Goal: Task Accomplishment & Management: Manage account settings

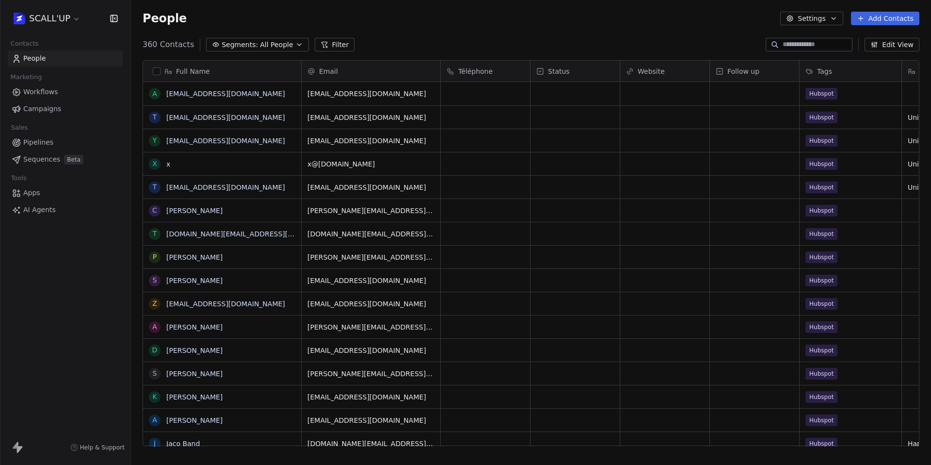
scroll to position [401, 793]
click at [60, 14] on html "SCALL'UP Contacts People Marketing Workflows Campaigns Sales Pipelines Sequence…" at bounding box center [465, 232] width 931 height 465
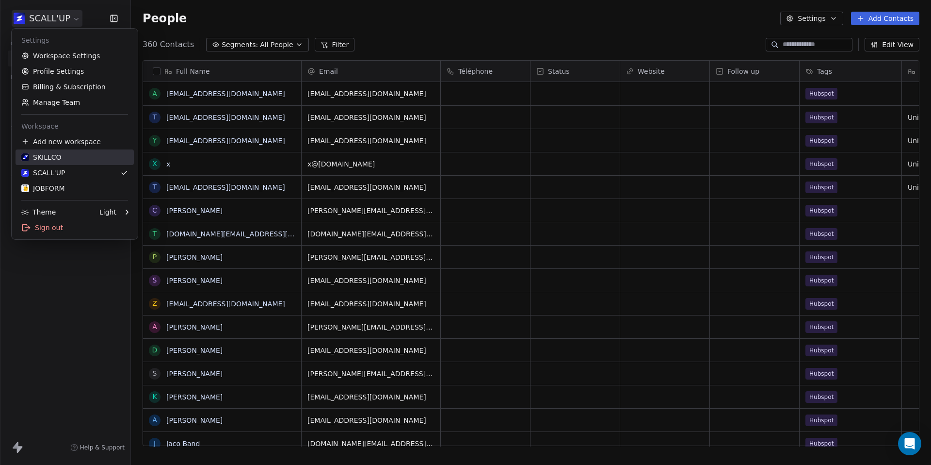
click at [83, 156] on div "SKILLCO" at bounding box center [74, 157] width 107 height 10
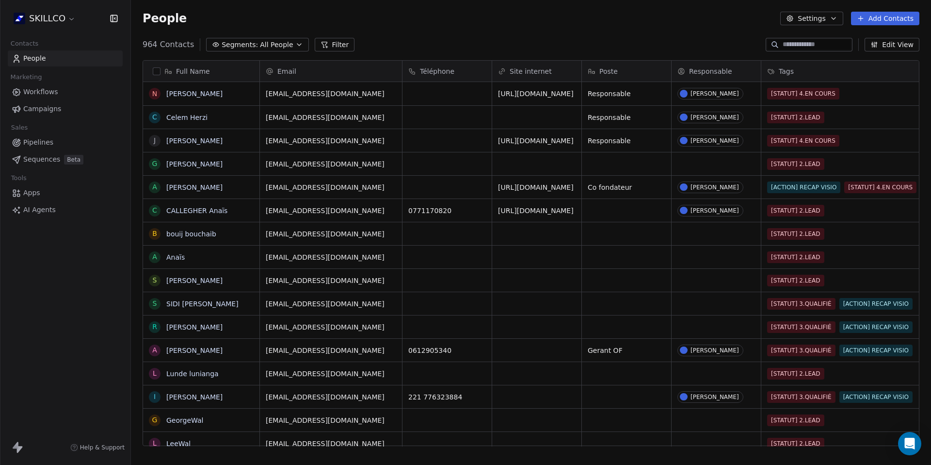
scroll to position [401, 793]
click at [792, 47] on input at bounding box center [817, 45] width 68 height 10
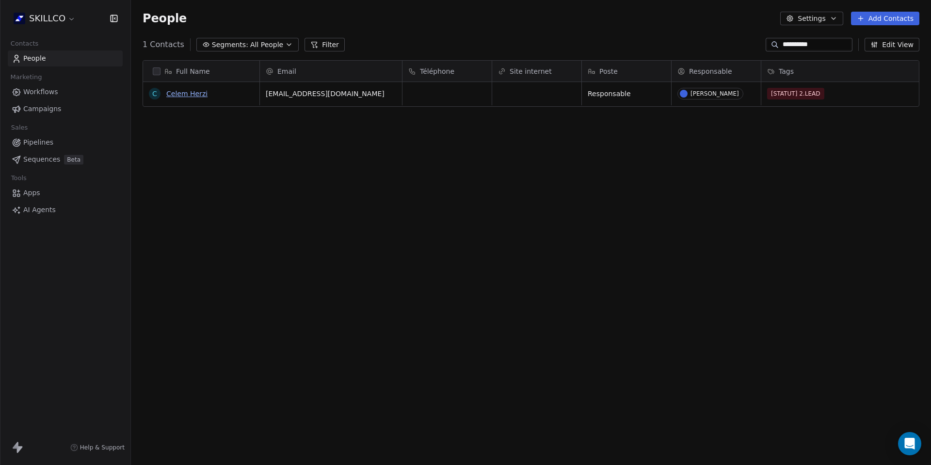
type input "**********"
click at [179, 92] on link "Celem Herzi" at bounding box center [186, 94] width 41 height 8
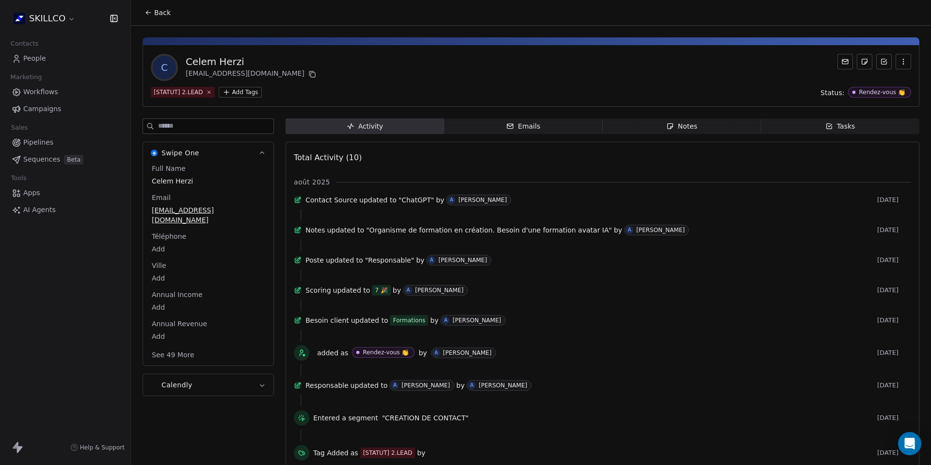
click at [674, 128] on div "Notes" at bounding box center [681, 126] width 31 height 10
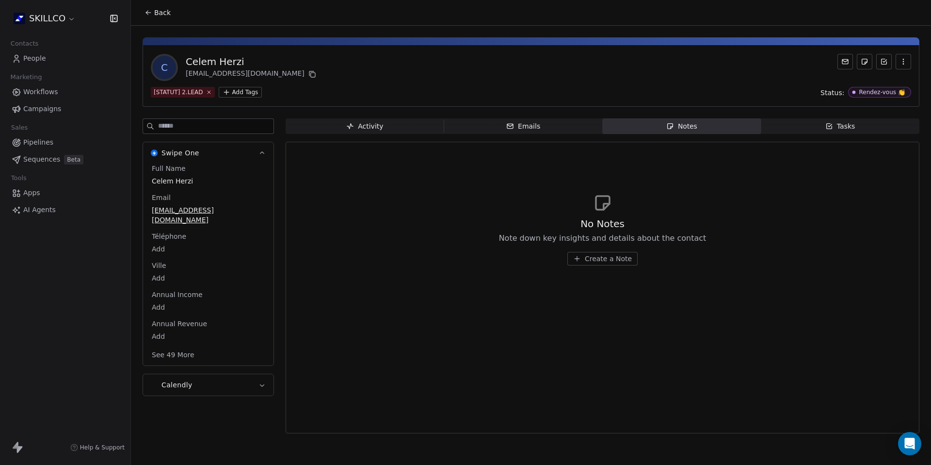
click at [637, 260] on div "Create a Note" at bounding box center [603, 259] width 208 height 14
click at [619, 260] on span "Create a Note" at bounding box center [608, 259] width 47 height 10
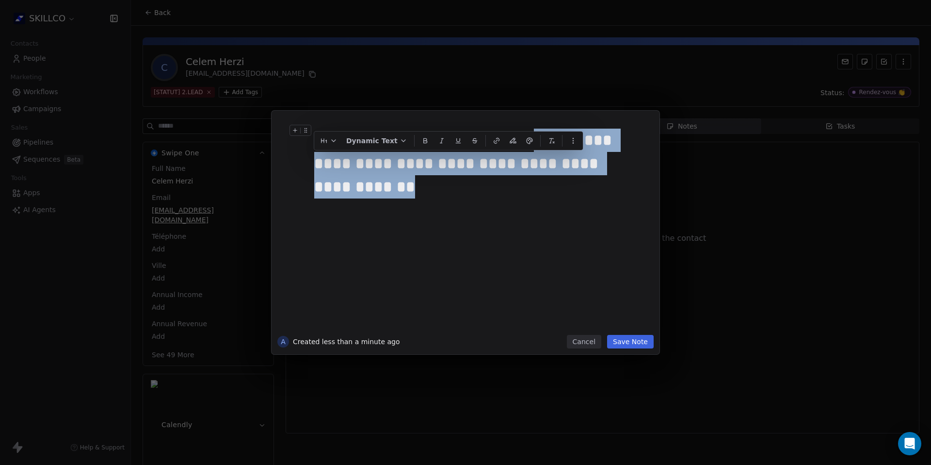
drag, startPoint x: 480, startPoint y: 191, endPoint x: 265, endPoint y: 160, distance: 217.0
click at [265, 160] on div "**********" at bounding box center [465, 232] width 931 height 243
click at [493, 139] on icon "button" at bounding box center [497, 141] width 8 height 8
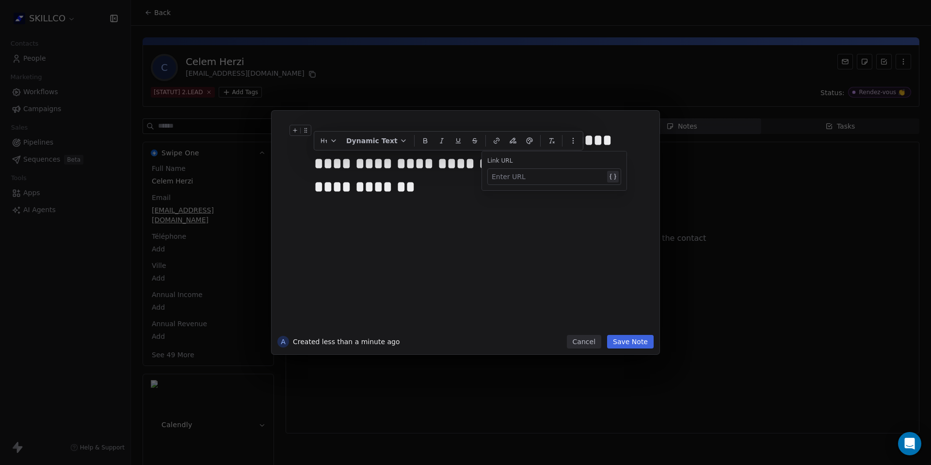
click at [509, 176] on div at bounding box center [548, 177] width 113 height 12
paste div
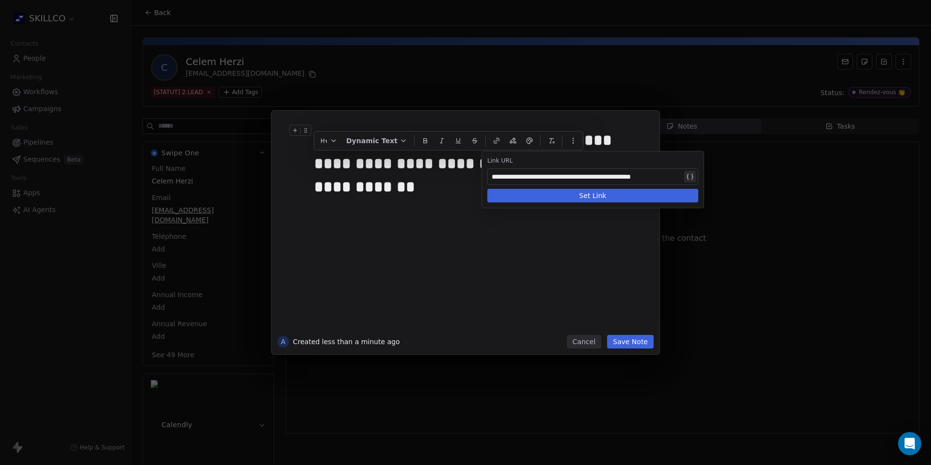
click at [617, 196] on button "Set Link" at bounding box center [592, 196] width 211 height 14
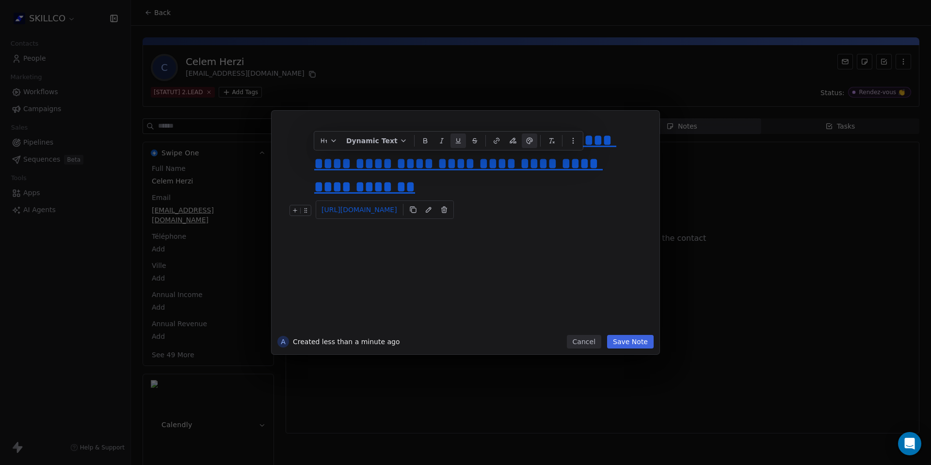
click at [559, 209] on div at bounding box center [480, 211] width 332 height 12
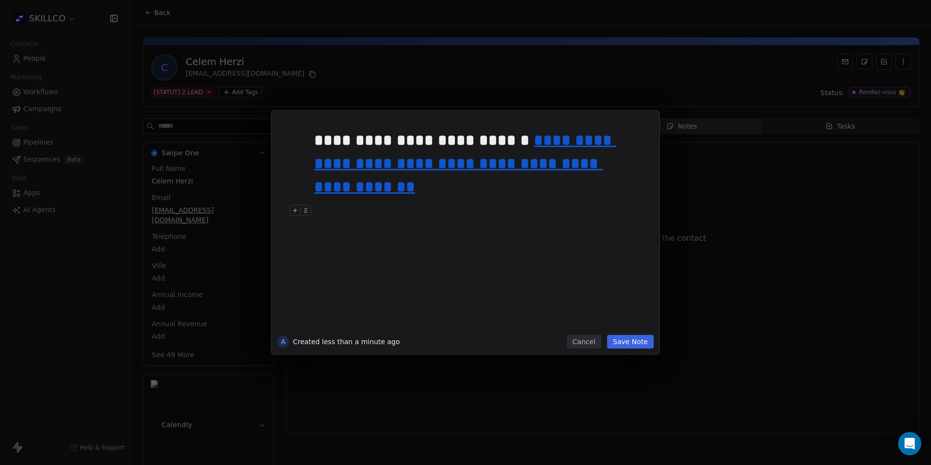
click at [642, 341] on button "Save Note" at bounding box center [630, 342] width 47 height 14
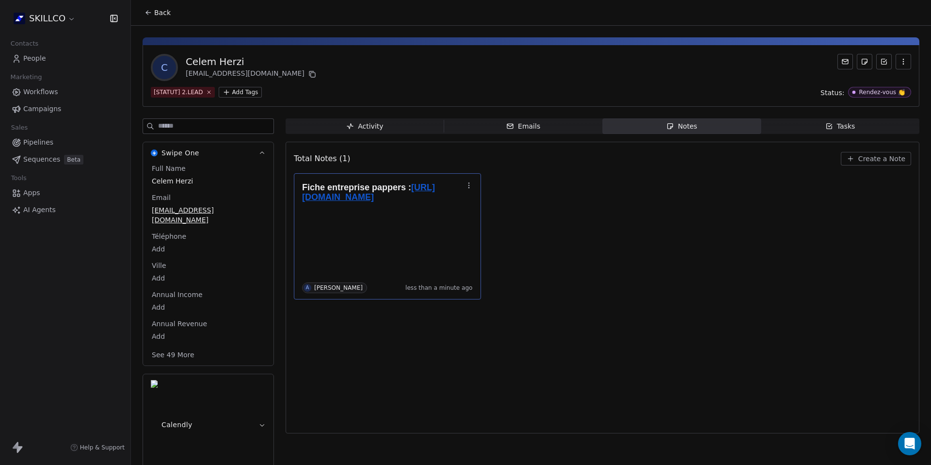
click at [475, 295] on div "Fiche entreprise pappers : https://www.pappers.fr/entreprise/herzi-yasmina-9016…" at bounding box center [387, 236] width 187 height 126
click at [595, 295] on div "Fiche entreprise pappers : https://www.pappers.fr/entreprise/herzi-yasmina-9016…" at bounding box center [602, 236] width 617 height 126
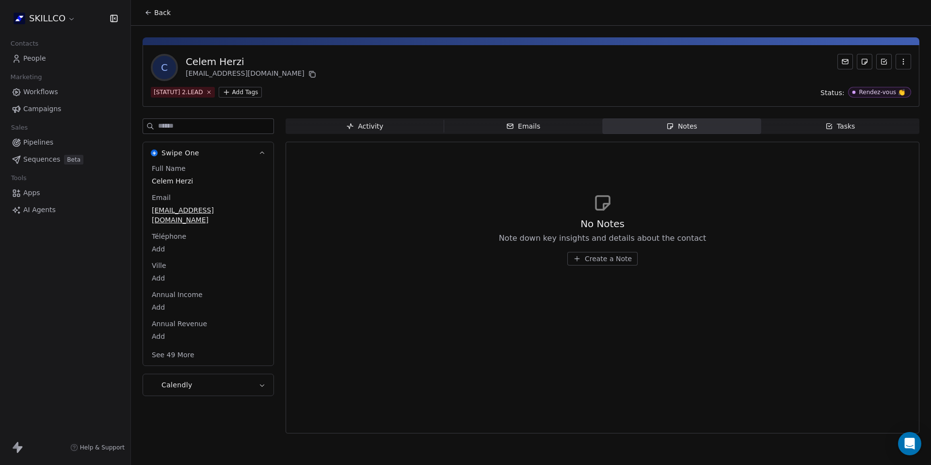
click at [553, 127] on span "Emails Emails" at bounding box center [523, 126] width 159 height 16
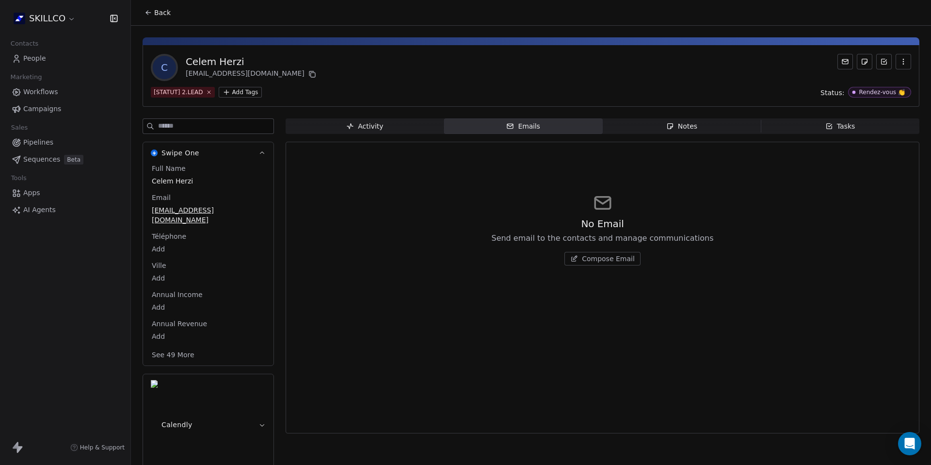
click at [659, 130] on span "Notes Notes" at bounding box center [682, 126] width 159 height 16
click at [579, 259] on icon "button" at bounding box center [577, 259] width 8 height 8
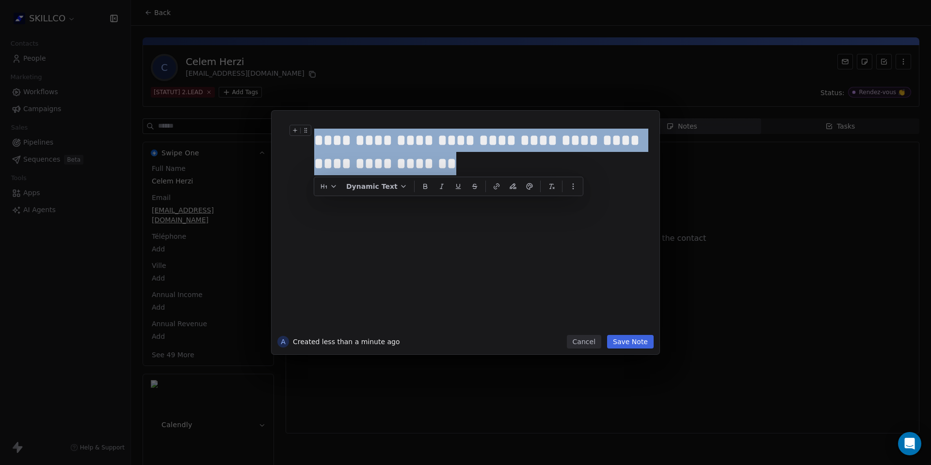
drag, startPoint x: 476, startPoint y: 157, endPoint x: 284, endPoint y: 139, distance: 192.3
click at [284, 139] on div "**********" at bounding box center [465, 225] width 376 height 218
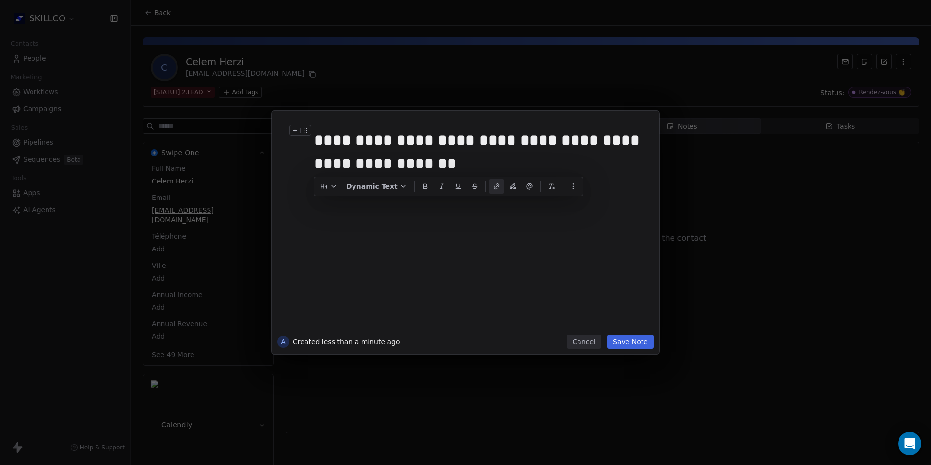
click at [493, 189] on icon "button" at bounding box center [497, 186] width 8 height 8
click at [519, 221] on div at bounding box center [548, 222] width 113 height 12
paste div
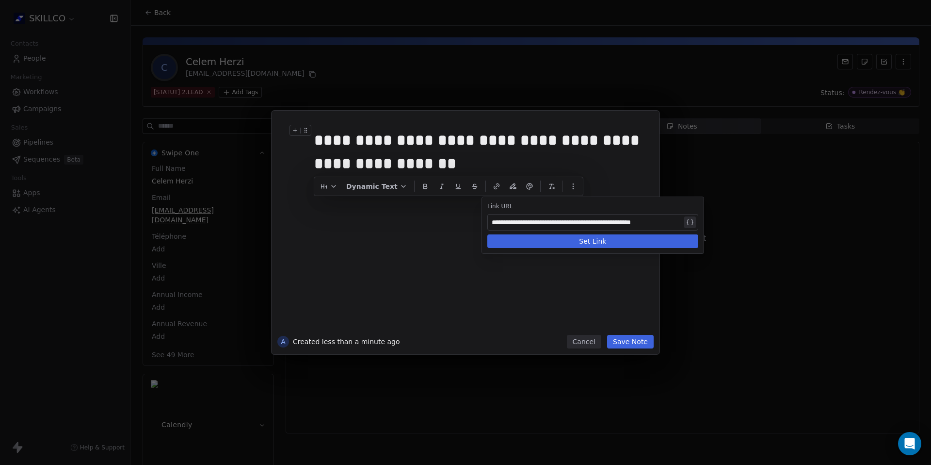
click at [571, 245] on button "Set Link" at bounding box center [592, 241] width 211 height 14
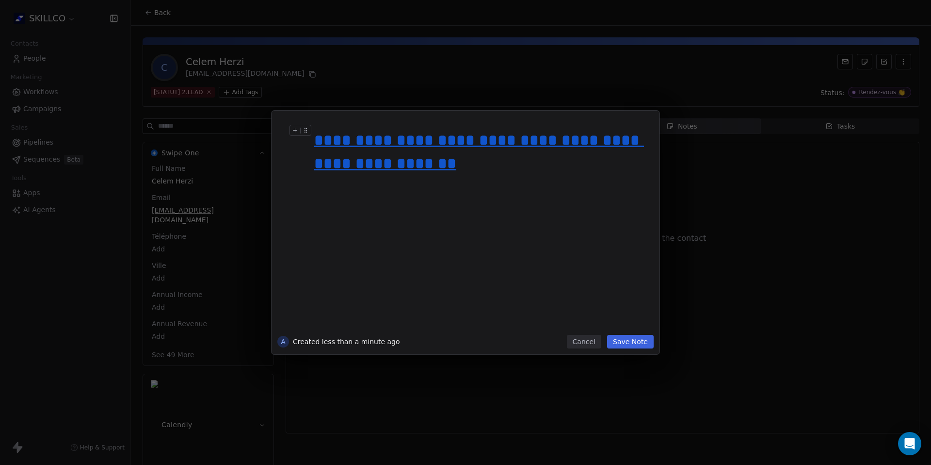
click at [640, 343] on button "Save Note" at bounding box center [630, 342] width 47 height 14
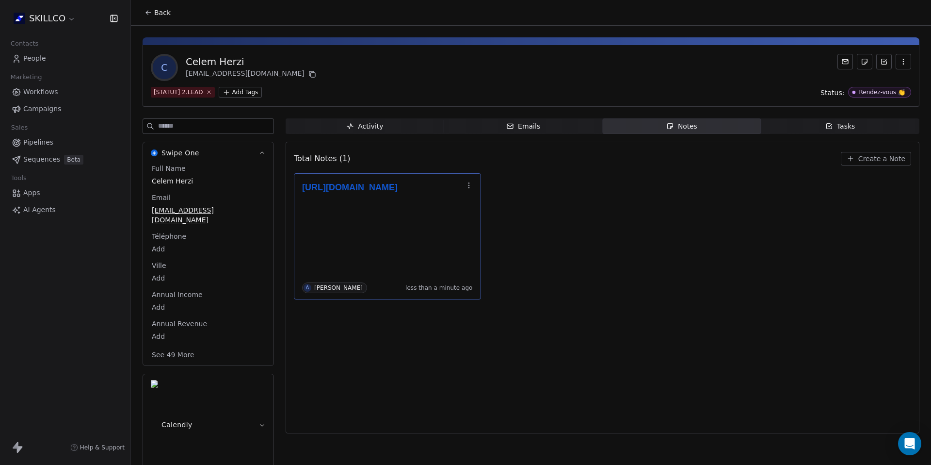
click at [338, 179] on div "[URL][DOMAIN_NAME]" at bounding box center [387, 190] width 171 height 22
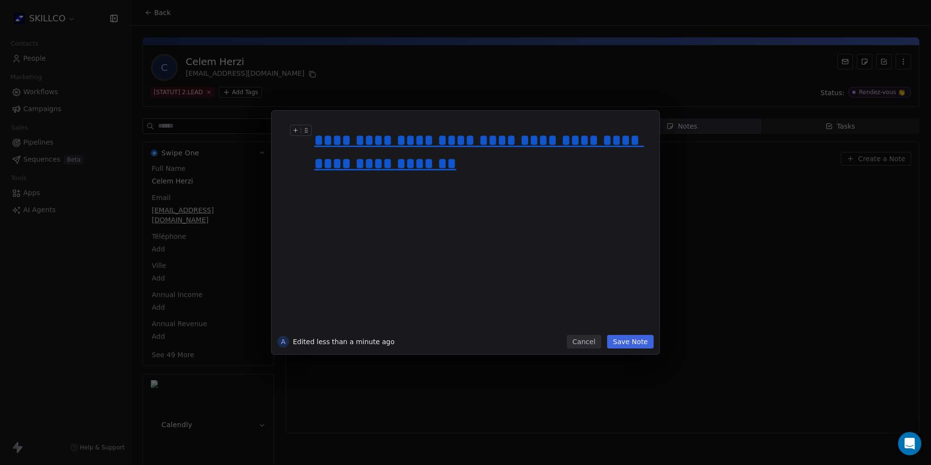
click at [342, 182] on div at bounding box center [480, 187] width 332 height 12
click at [352, 150] on div "**********" at bounding box center [480, 151] width 332 height 47
click at [335, 167] on link "[URL][DOMAIN_NAME]" at bounding box center [324, 163] width 83 height 14
